Goal: Task Accomplishment & Management: Complete application form

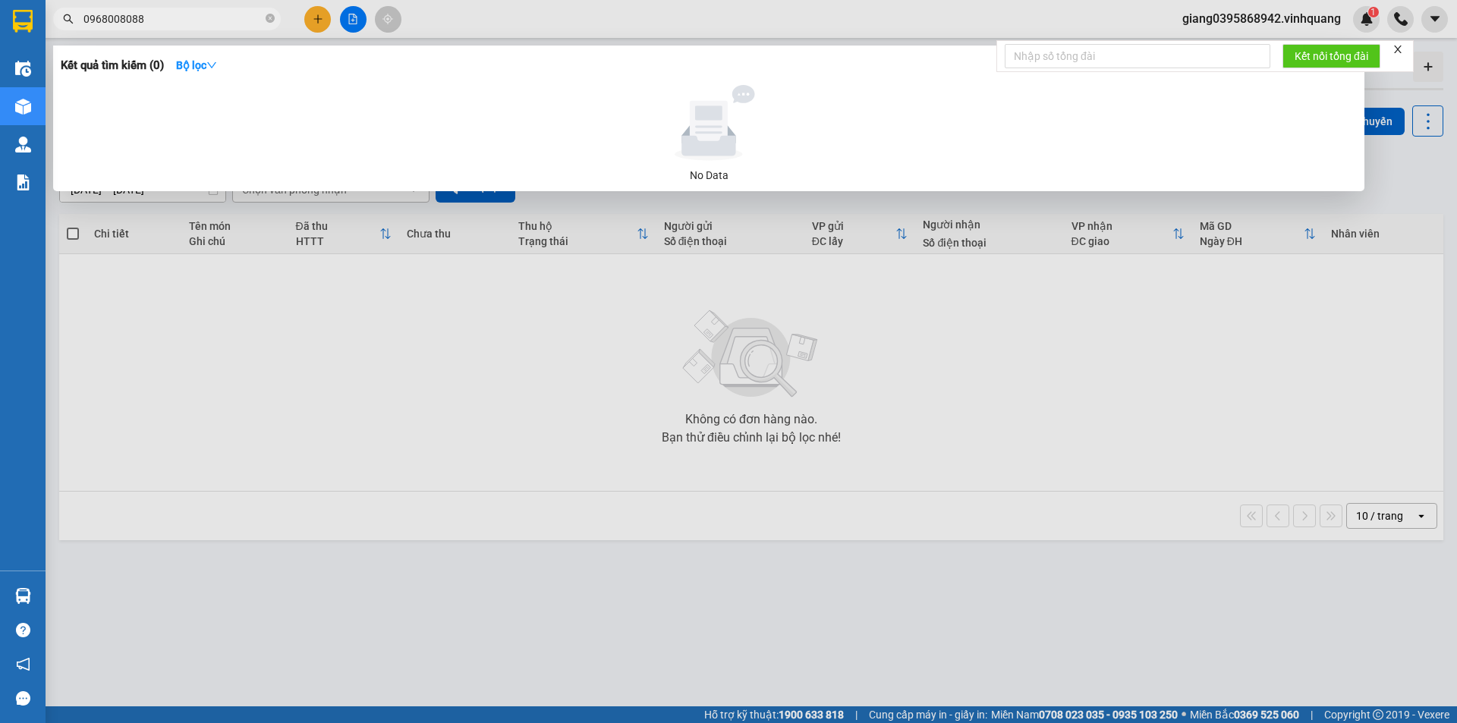
click at [204, 20] on input "0968008088" at bounding box center [172, 19] width 179 height 17
click at [256, 22] on input "0968008088" at bounding box center [172, 19] width 179 height 17
click at [257, 23] on input "0968008088" at bounding box center [172, 19] width 179 height 17
paste input "886727394"
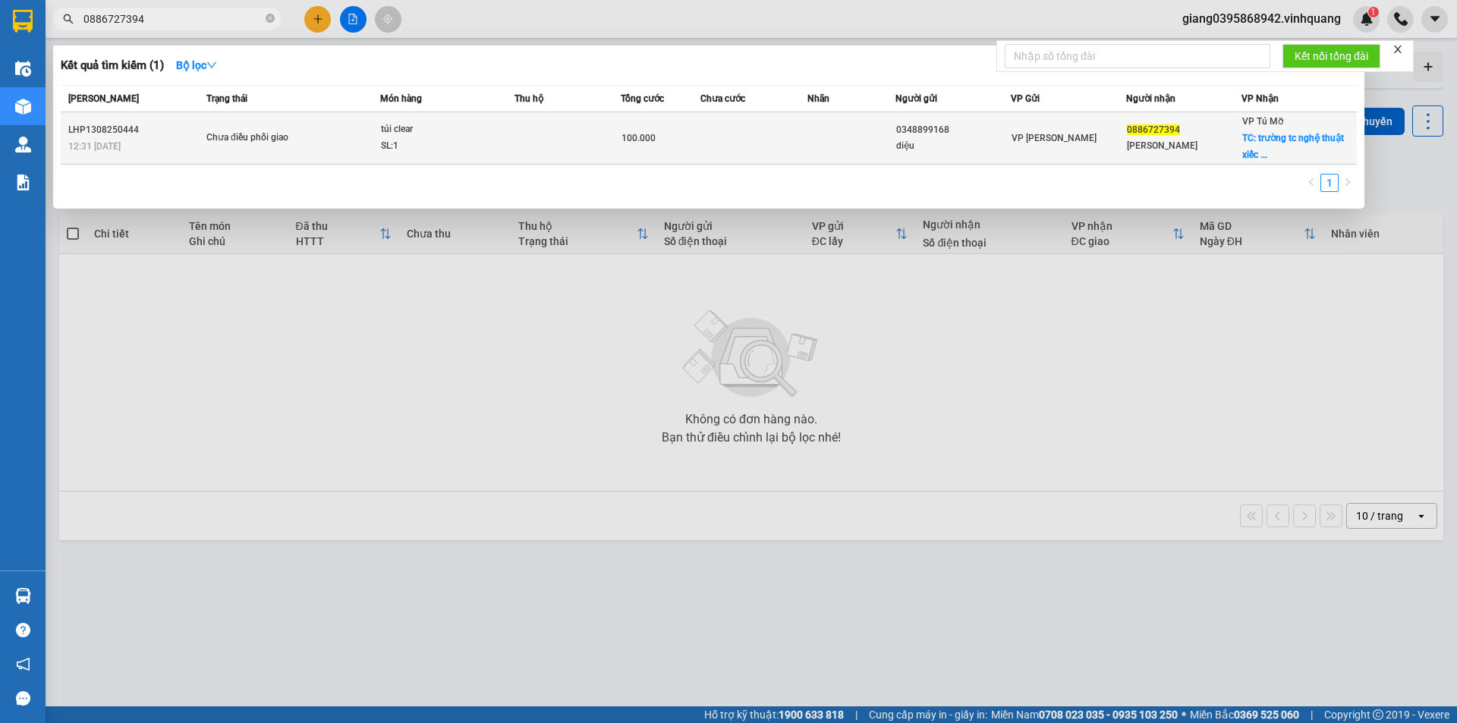
type input "0886727394"
click at [504, 143] on span "túi clear SL: 1" at bounding box center [448, 137] width 134 height 33
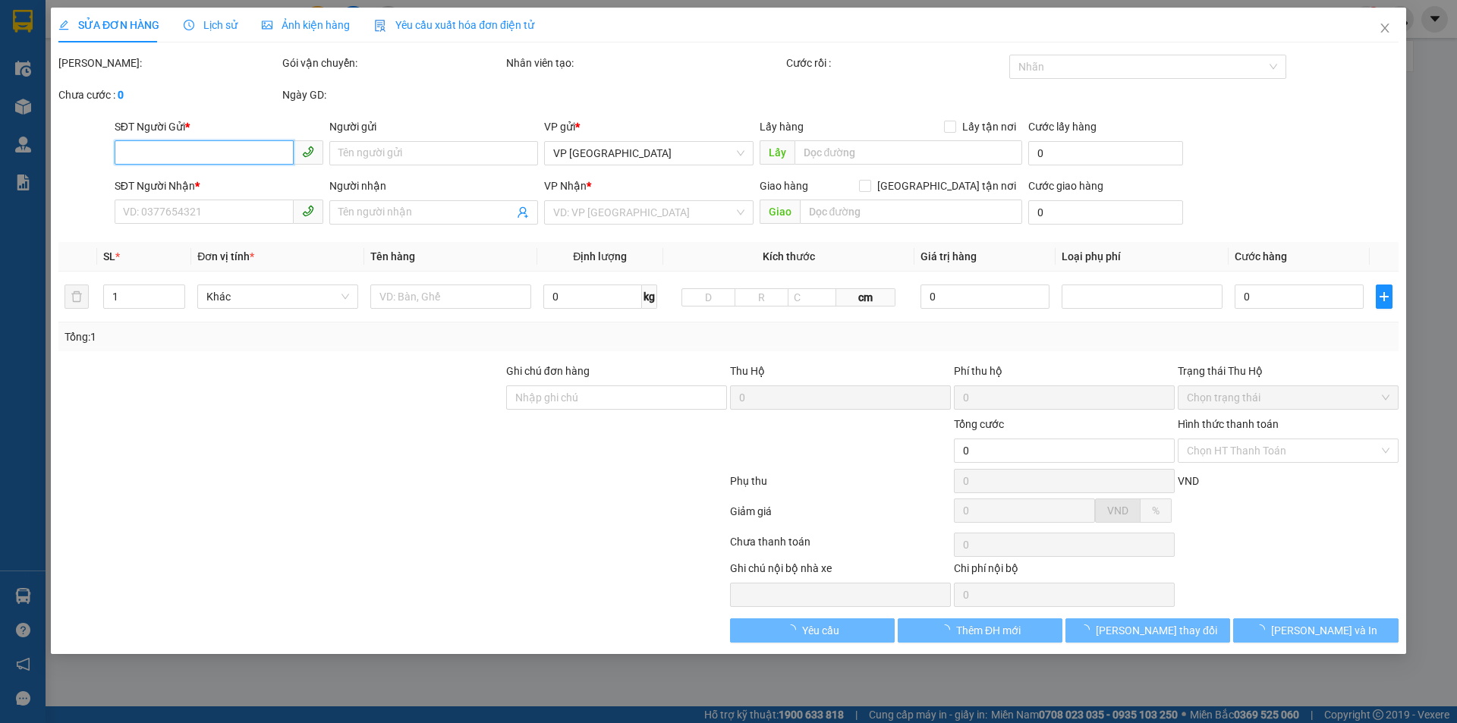
type input "0348899168"
type input "diệu"
type input "0886727394"
type input "[PERSON_NAME]"
checkbox input "true"
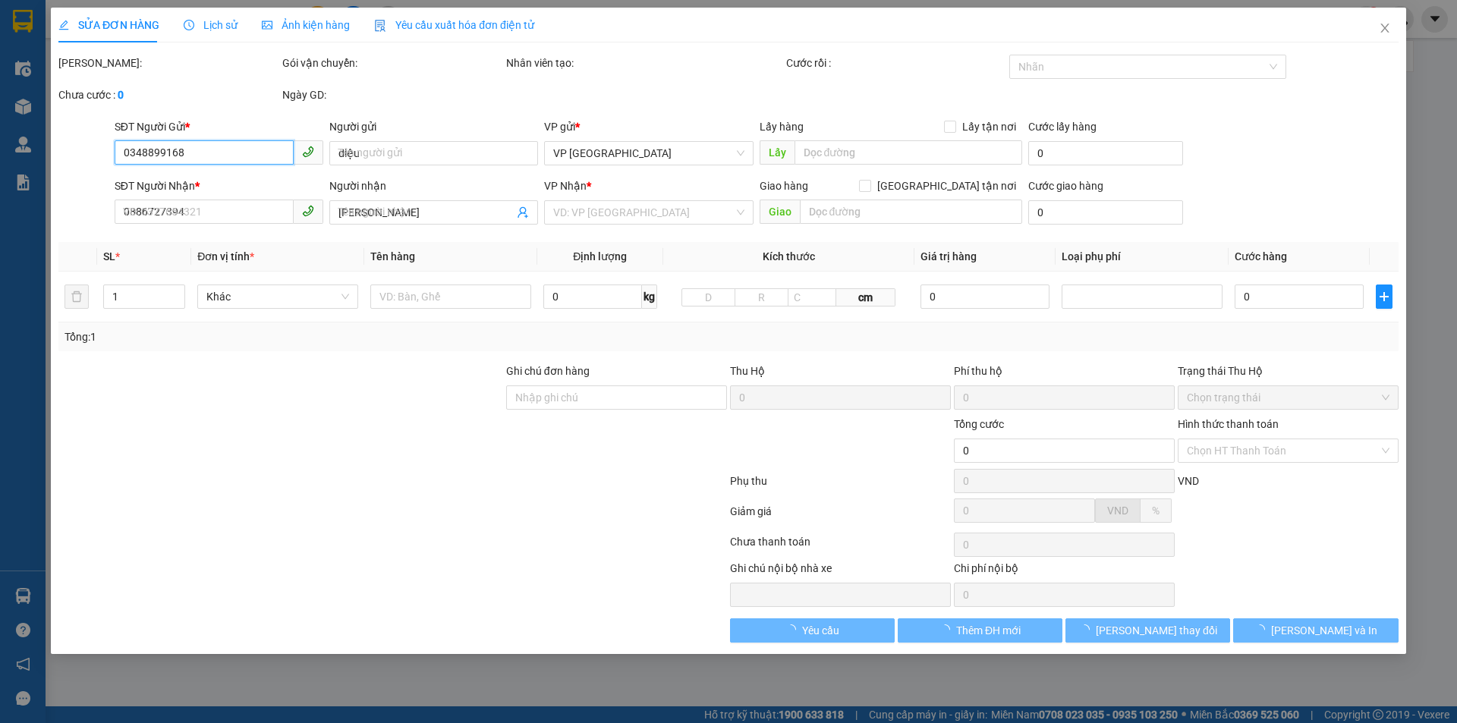
type input "trường tc nghệ thuật xiếc phường mai dịch [GEOGRAPHIC_DATA],hn"
type input "100.000"
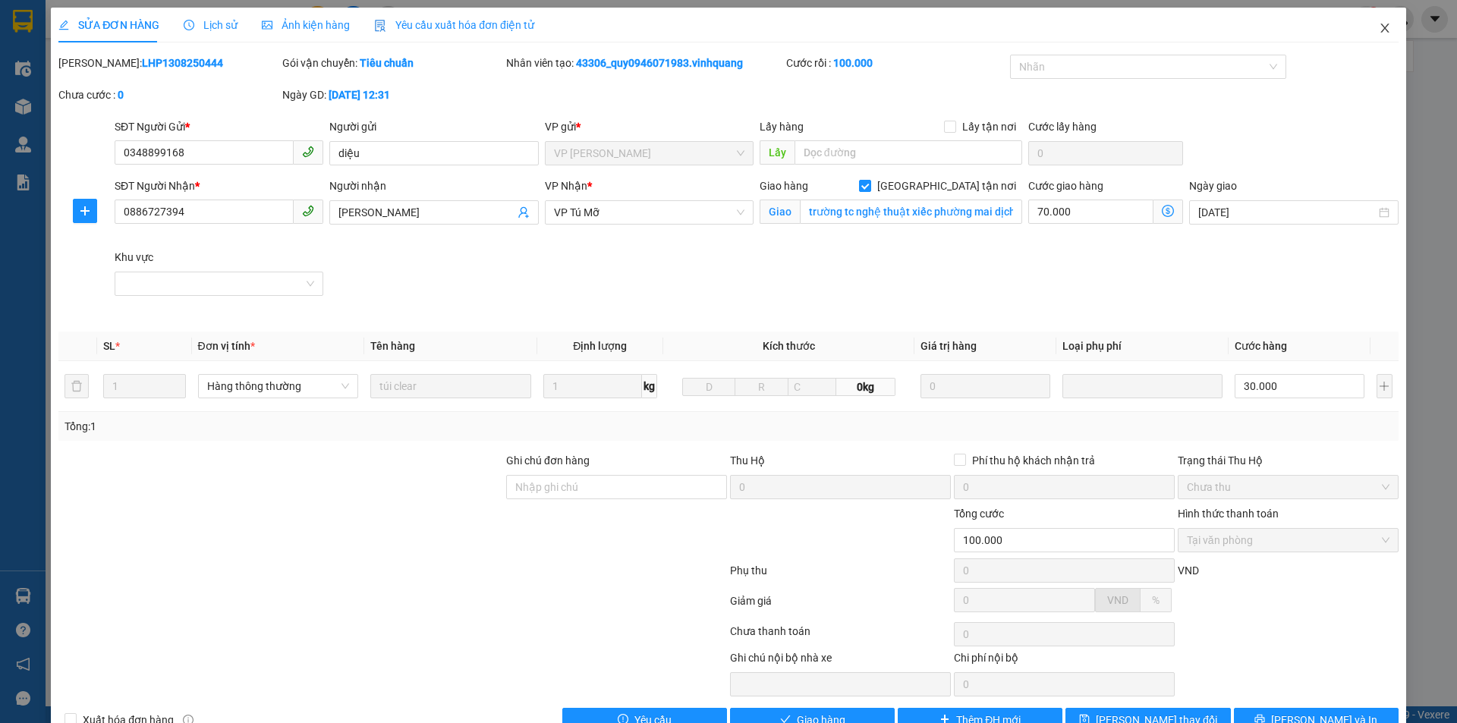
click at [1379, 29] on icon "close" at bounding box center [1385, 28] width 12 height 12
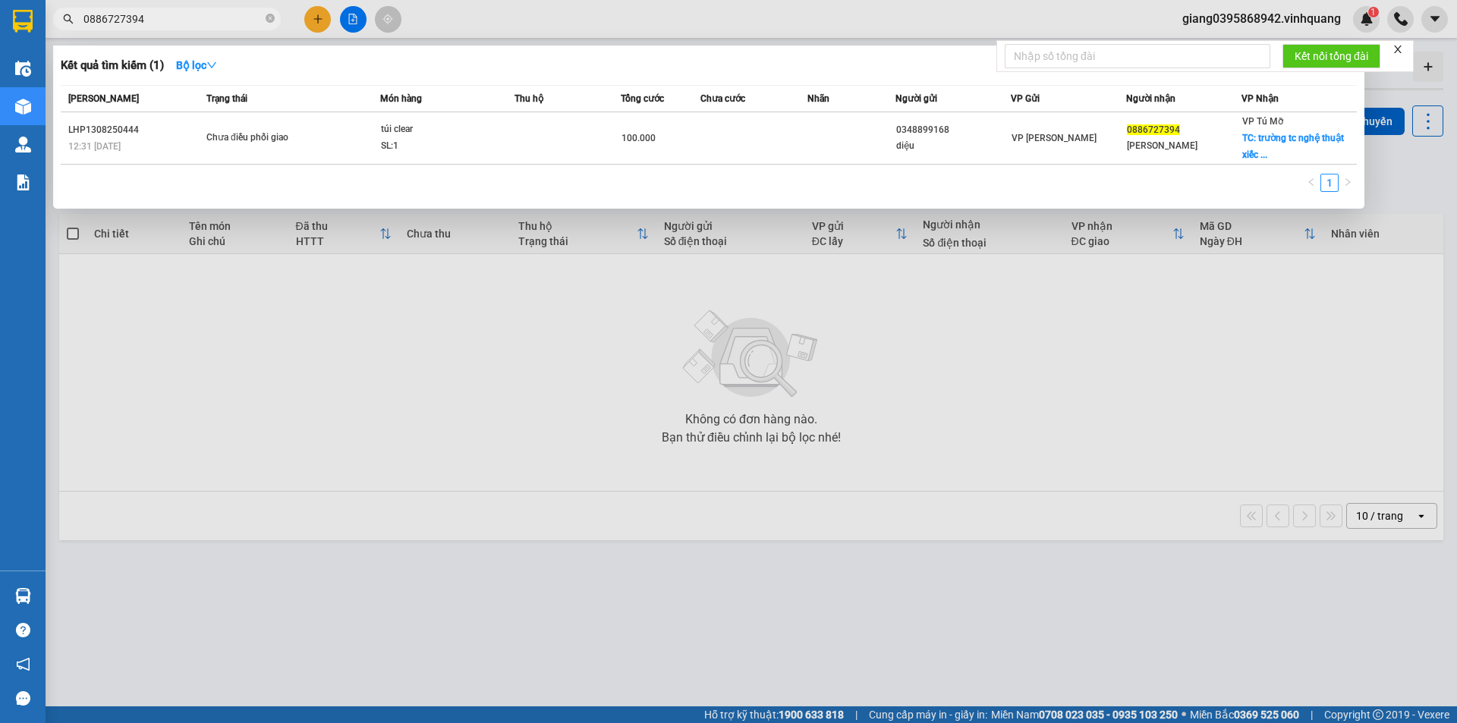
click at [202, 16] on input "0886727394" at bounding box center [172, 19] width 179 height 17
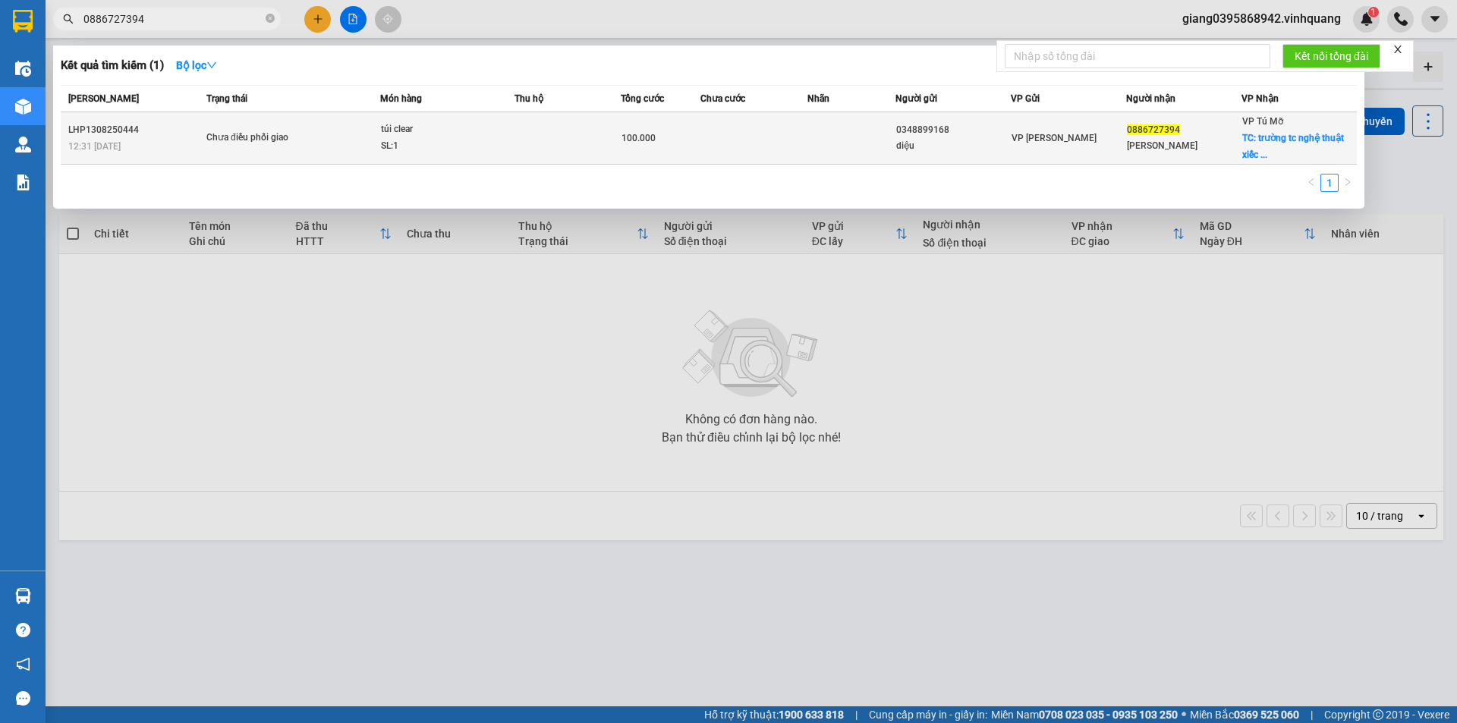
click at [418, 156] on td "túi clear SL: 1" at bounding box center [447, 138] width 135 height 52
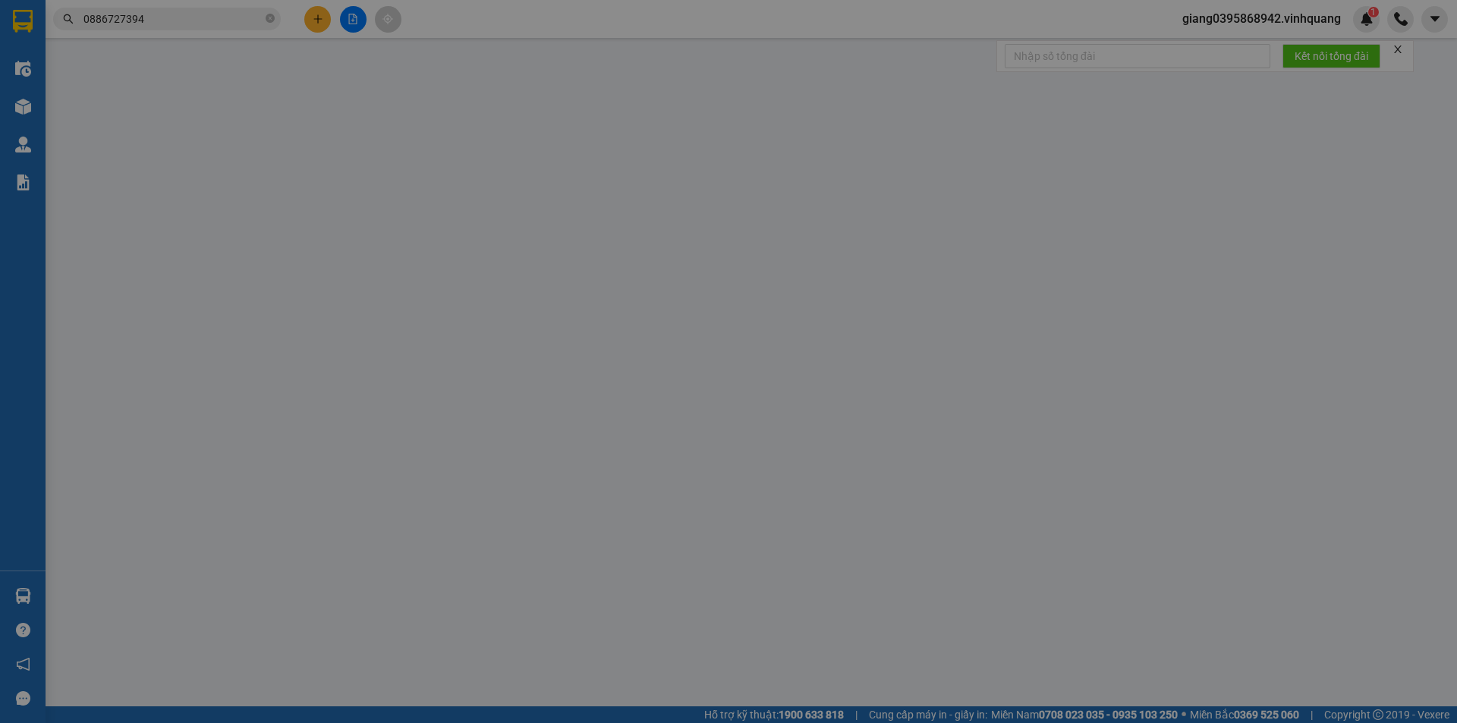
type input "0348899168"
type input "diệu"
type input "0886727394"
type input "[PERSON_NAME]"
checkbox input "true"
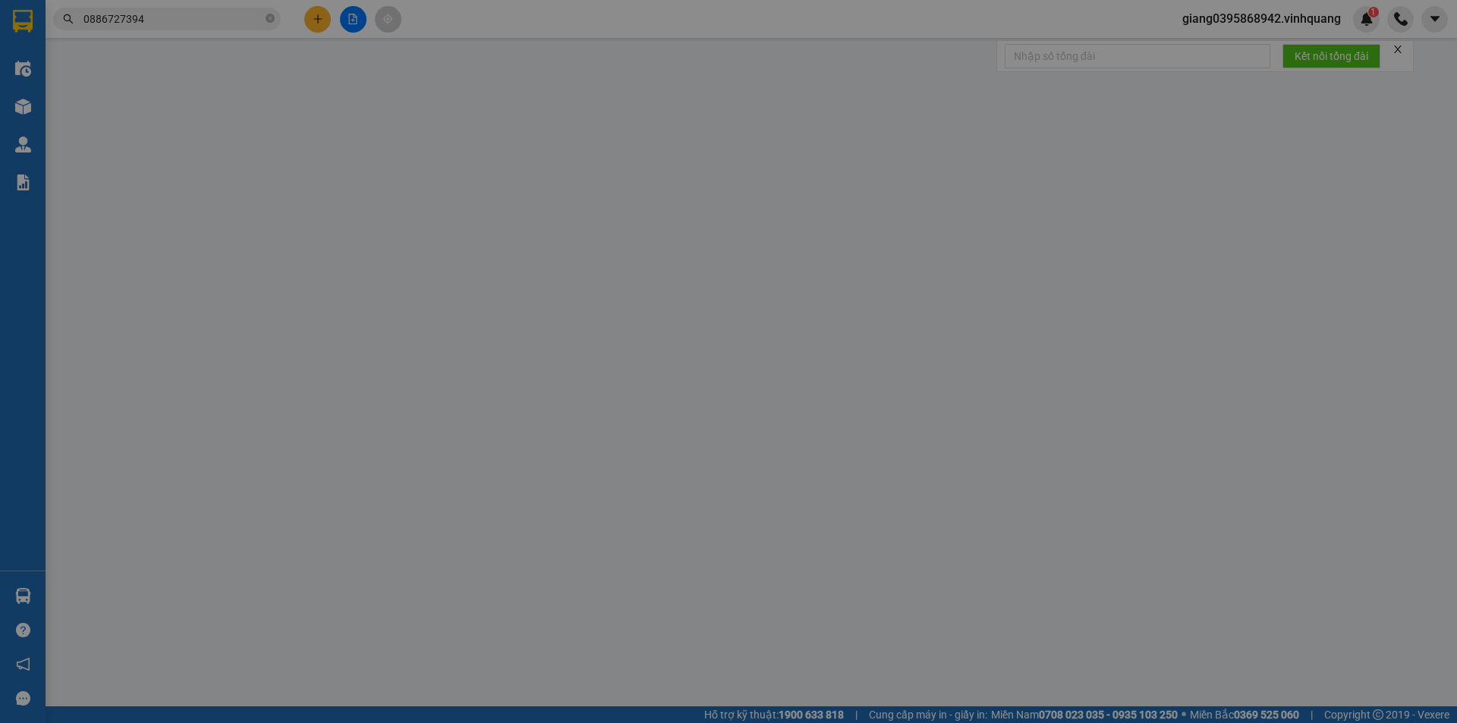
type input "trường tc nghệ thuật xiếc phường mai dịch [GEOGRAPHIC_DATA],hn"
type input "100.000"
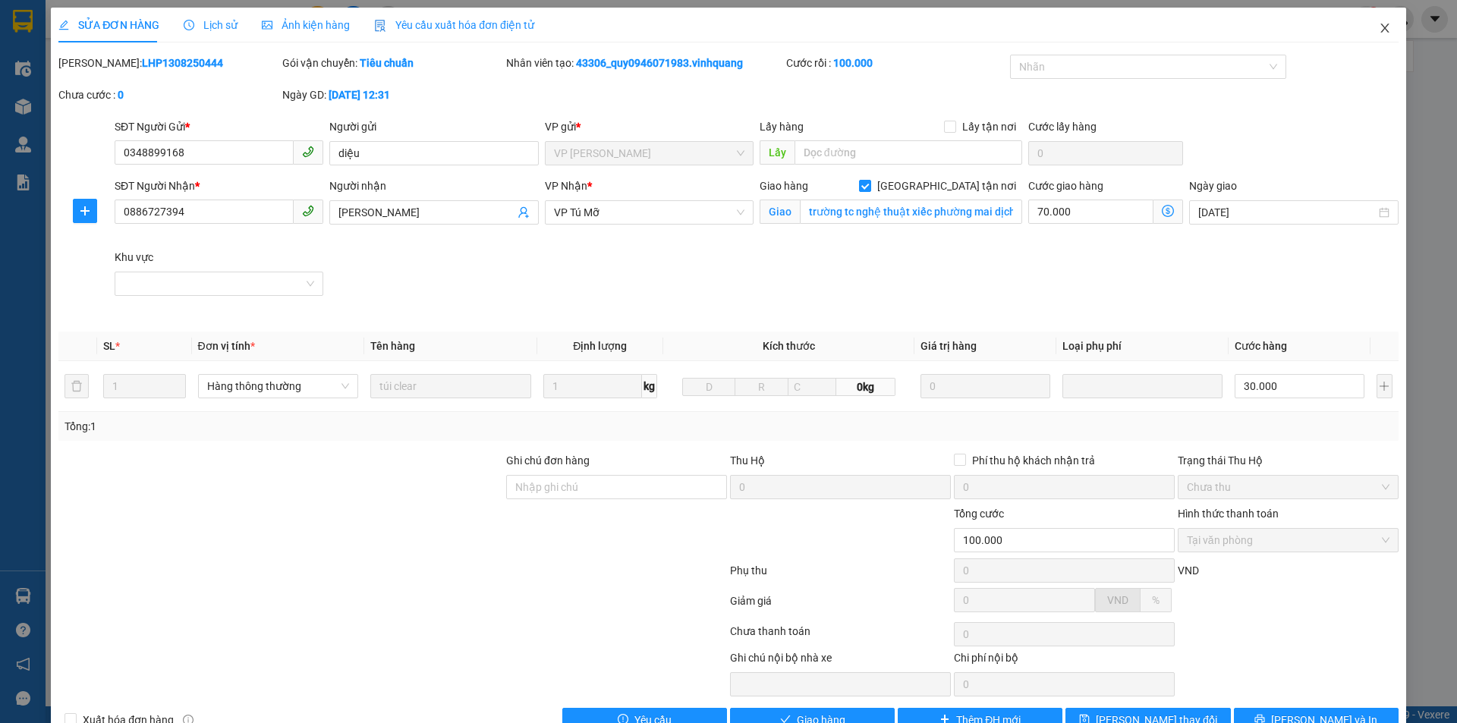
click at [1380, 29] on icon "close" at bounding box center [1384, 28] width 8 height 9
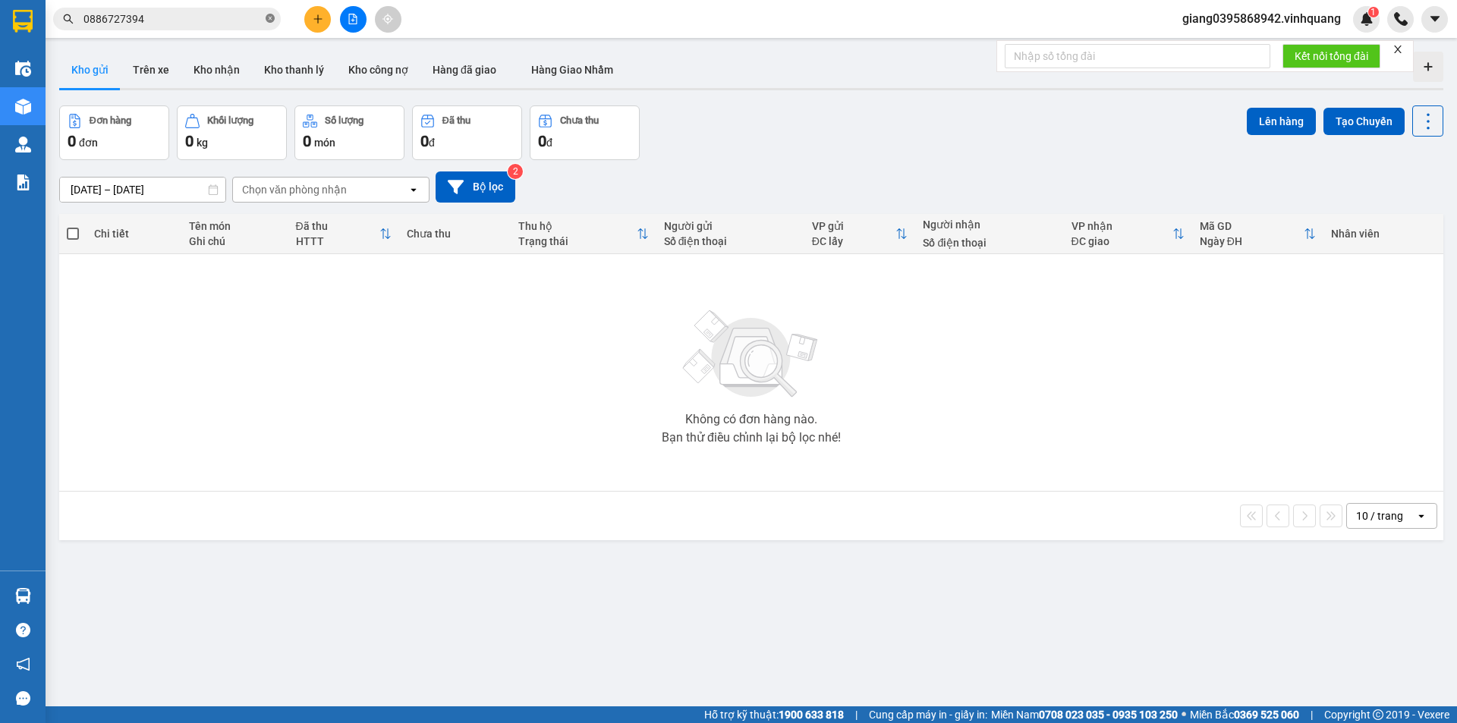
click at [268, 21] on icon "close-circle" at bounding box center [270, 18] width 9 height 9
click at [227, 20] on input "text" at bounding box center [172, 19] width 179 height 17
paste input "0968449498"
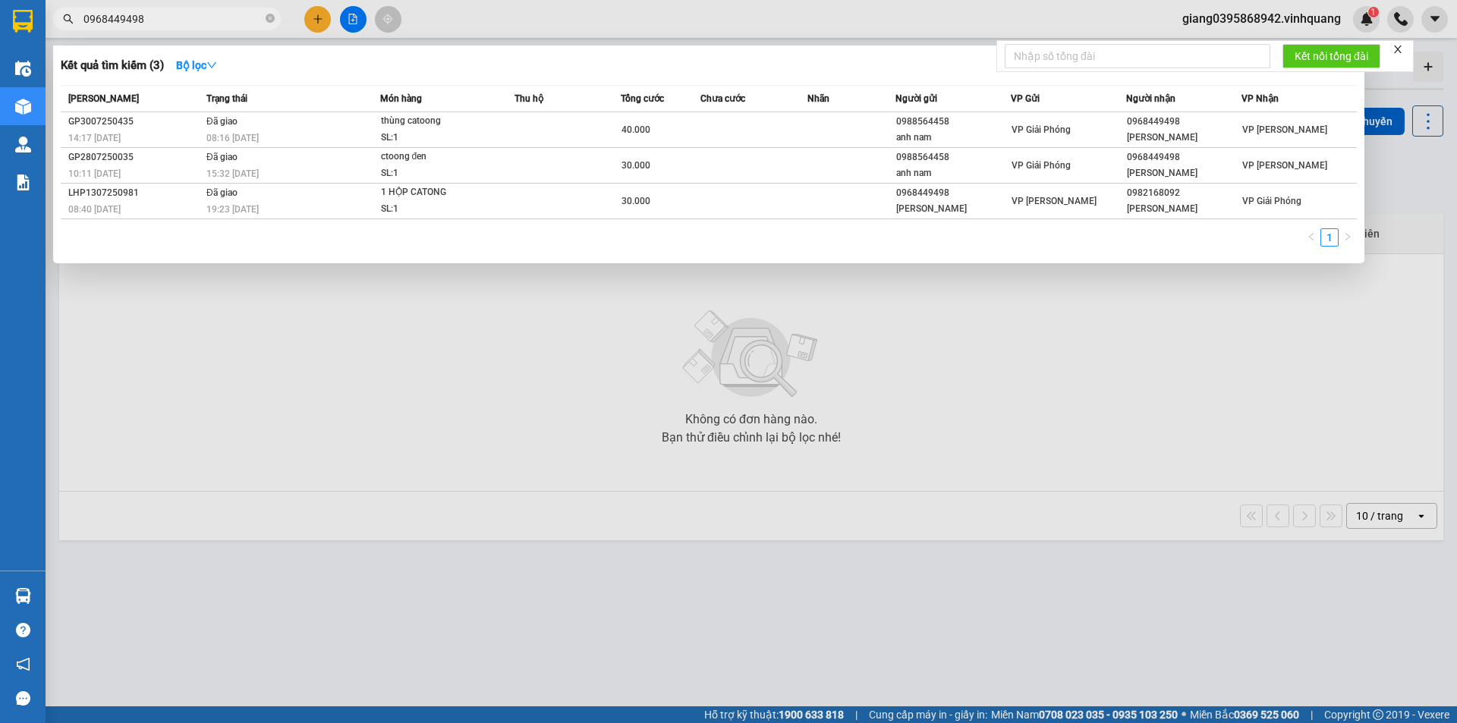
click at [215, 20] on input "0968449498" at bounding box center [172, 19] width 179 height 17
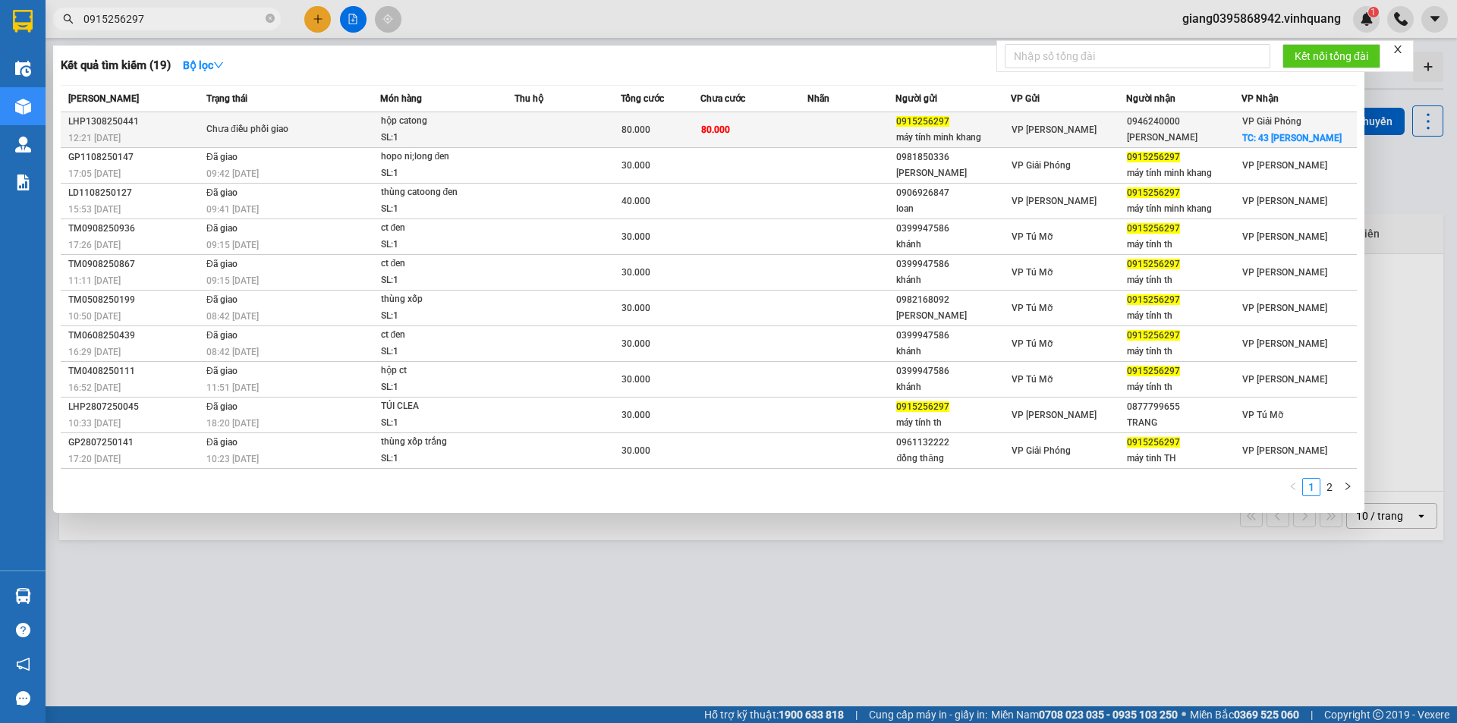
type input "0915256297"
click at [1009, 148] on td "0915256297 máy tính minh khang" at bounding box center [952, 130] width 115 height 36
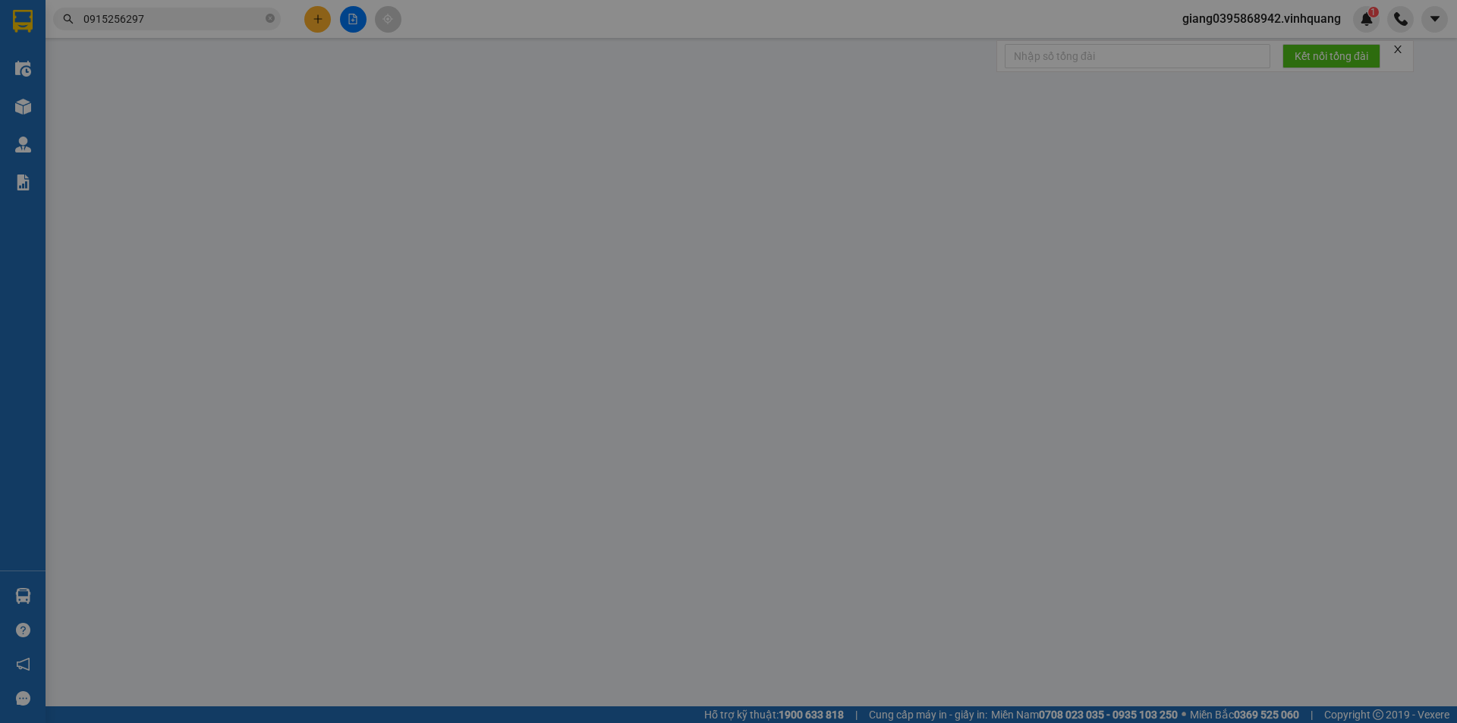
type input "0915256297"
type input "máy tính minh khang"
type input "0946240000"
type input "[PERSON_NAME]"
checkbox input "true"
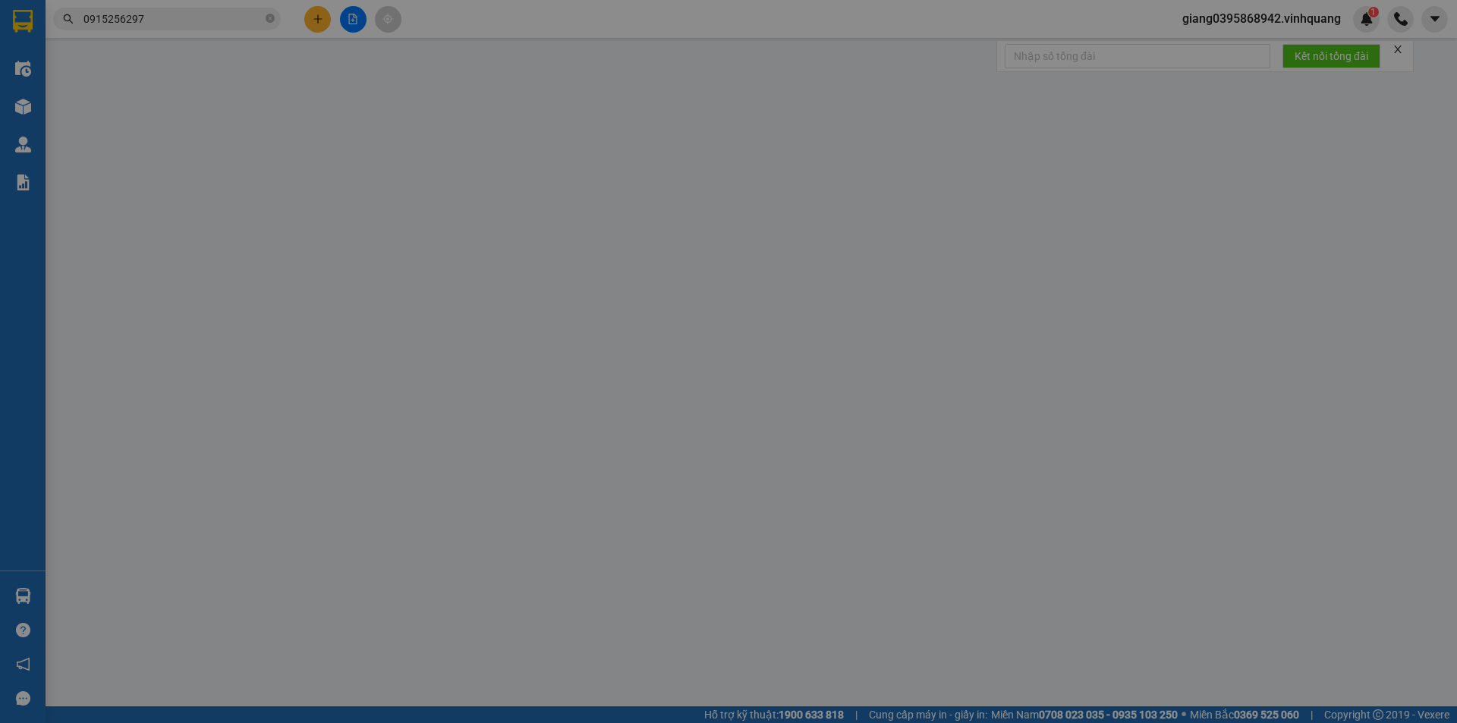
type input "43 [PERSON_NAME],hn"
type input "80.000"
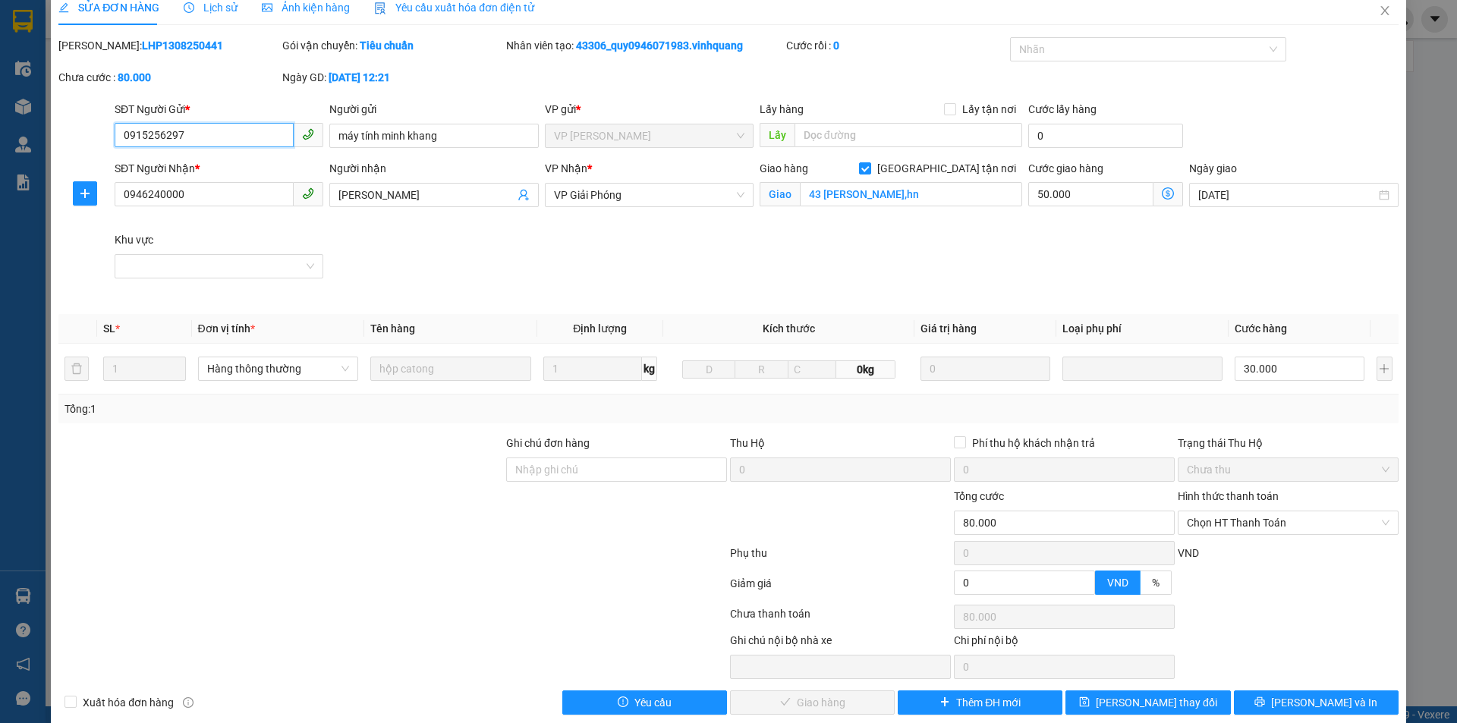
scroll to position [39, 0]
